Goal: Transaction & Acquisition: Obtain resource

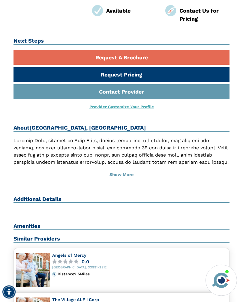
scroll to position [134, 0]
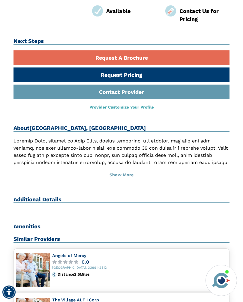
click at [131, 177] on button "Show More" at bounding box center [122, 175] width 216 height 13
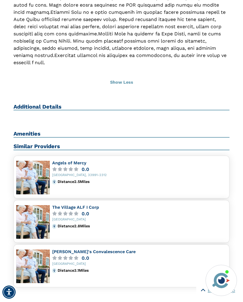
scroll to position [308, 0]
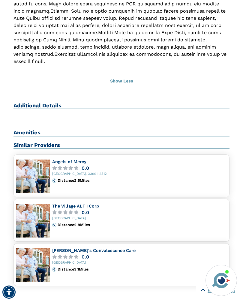
click at [36, 129] on h2 "Amenities" at bounding box center [122, 132] width 216 height 7
click at [35, 129] on h2 "Amenities" at bounding box center [122, 132] width 216 height 7
click at [32, 129] on h2 "Amenities" at bounding box center [122, 132] width 216 height 7
click at [212, 131] on div "Amenities" at bounding box center [122, 135] width 216 height 13
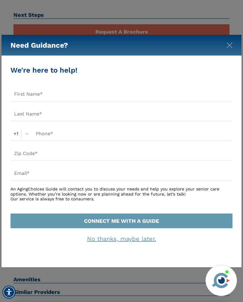
scroll to position [160, 0]
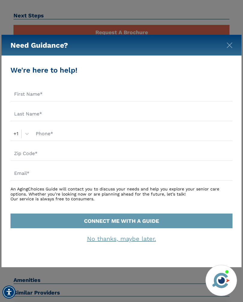
click at [231, 44] on img "Close" at bounding box center [230, 45] width 6 height 6
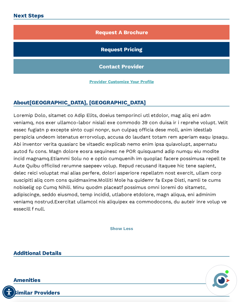
click at [228, 47] on link "Request Pricing" at bounding box center [122, 49] width 216 height 15
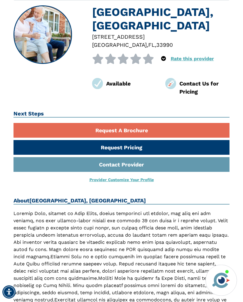
scroll to position [62, 0]
click at [121, 22] on h1 "[GEOGRAPHIC_DATA], [GEOGRAPHIC_DATA]" at bounding box center [161, 18] width 138 height 27
click at [50, 35] on img at bounding box center [43, 35] width 58 height 58
click at [52, 44] on img at bounding box center [43, 35] width 58 height 58
click at [118, 33] on div "[STREET_ADDRESS]" at bounding box center [161, 37] width 138 height 8
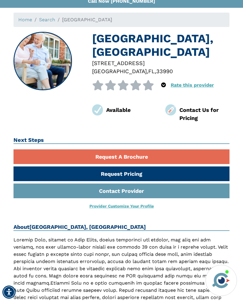
scroll to position [0, 0]
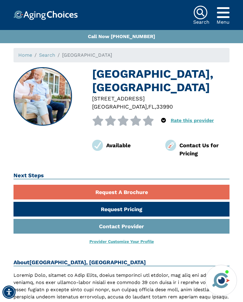
click at [227, 12] on icon "Popover trigger" at bounding box center [223, 12] width 13 height 14
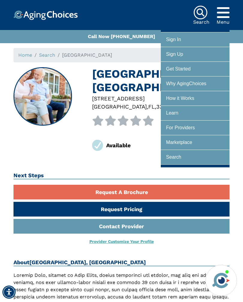
click at [73, 143] on div "[GEOGRAPHIC_DATA], [GEOGRAPHIC_DATA] [STREET_ADDRESS] 0 out of 5 stars 5 star %…" at bounding box center [122, 112] width 216 height 91
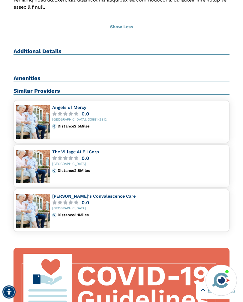
scroll to position [364, 0]
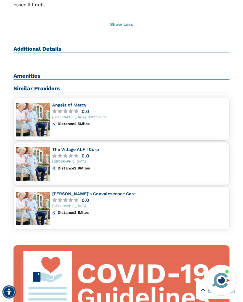
click at [76, 154] on icon at bounding box center [76, 156] width 5 height 4
